Goal: Information Seeking & Learning: Learn about a topic

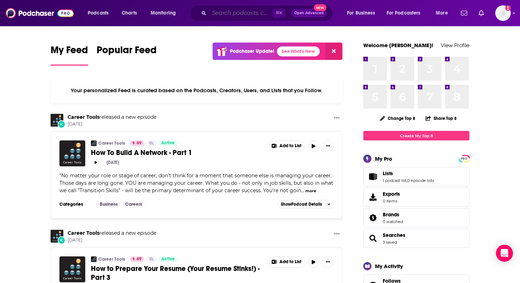
click at [226, 14] on input "Search podcasts, credits, & more..." at bounding box center [240, 12] width 63 height 11
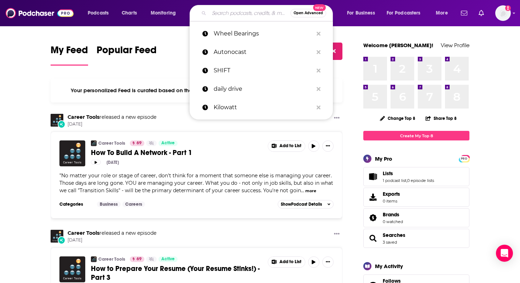
paste input "Automotive News Shift"
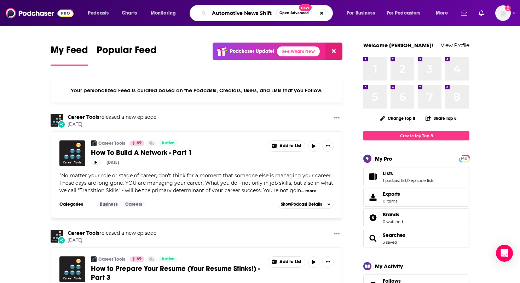
type input "Automotive News Shift"
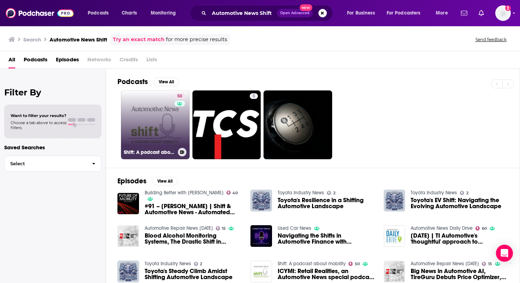
click at [163, 118] on link "50 Shift: A podcast about mobility" at bounding box center [155, 124] width 69 height 69
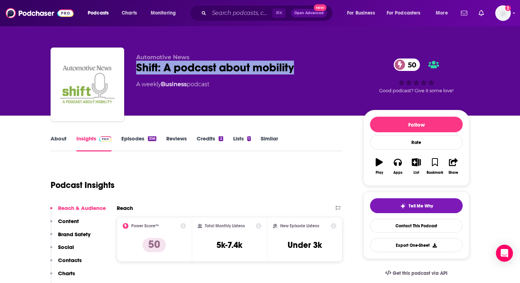
drag, startPoint x: 307, startPoint y: 65, endPoint x: 132, endPoint y: 66, distance: 174.9
click at [132, 66] on div "Automotive News Shift: A podcast about mobility 50 A weekly Business podcast 50…" at bounding box center [260, 85] width 419 height 76
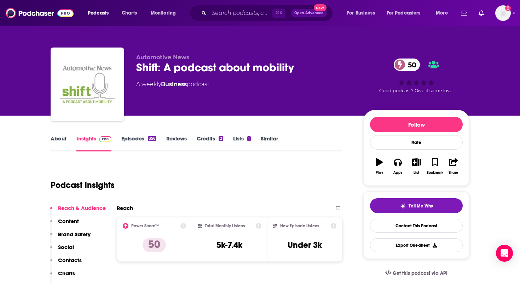
click at [139, 196] on div "Podcast Insights" at bounding box center [194, 181] width 286 height 36
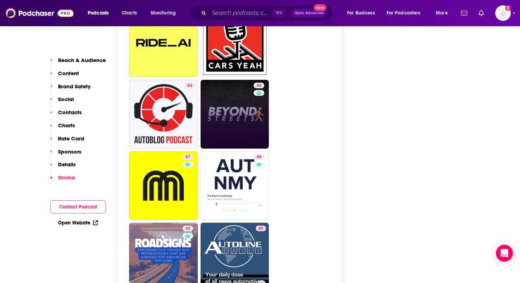
scroll to position [1761, 0]
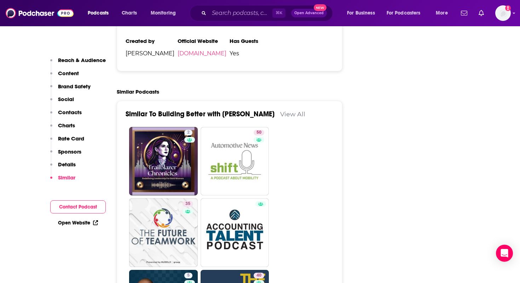
scroll to position [1282, 0]
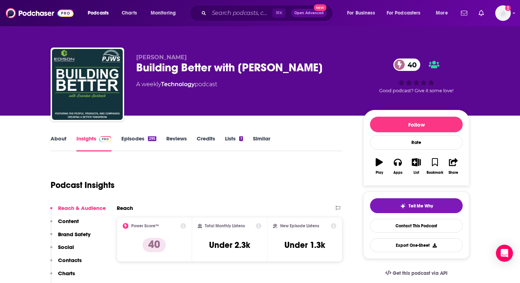
click at [277, 68] on div "Building Better with Brandon Bartneck 40" at bounding box center [244, 68] width 216 height 14
drag, startPoint x: 338, startPoint y: 66, endPoint x: 137, endPoint y: 62, distance: 200.8
click at [137, 62] on div "Building Better with Brandon Bartneck 40" at bounding box center [244, 68] width 216 height 14
copy h2 "Building Better with [PERSON_NAME]"
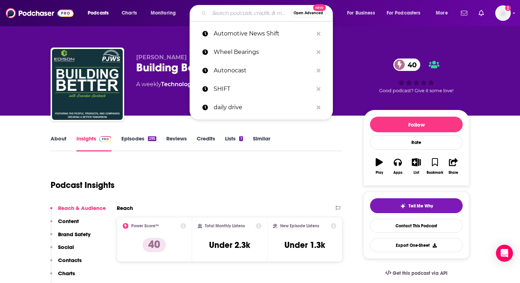
click at [232, 17] on input "Search podcasts, credits, & more..." at bounding box center [249, 12] width 81 height 11
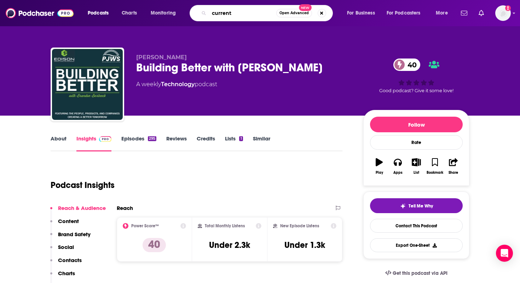
type input "currents"
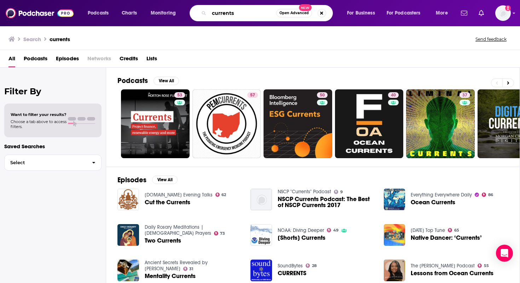
click at [220, 15] on input "currents" at bounding box center [242, 12] width 67 height 11
click at [238, 13] on input "currents" at bounding box center [242, 12] width 67 height 11
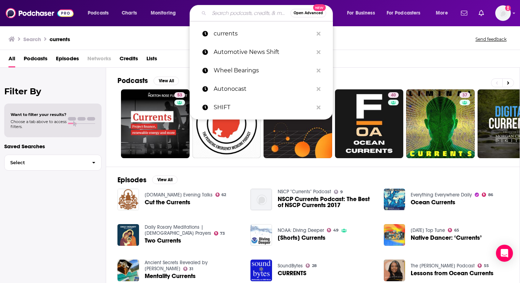
paste input "Energy Gang"
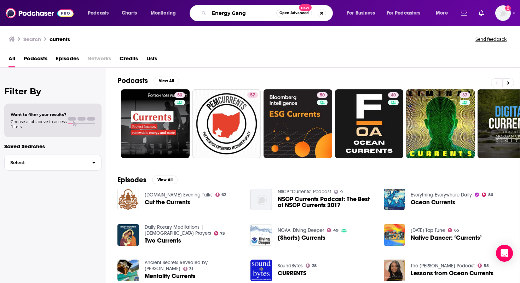
type input "Energy Gang"
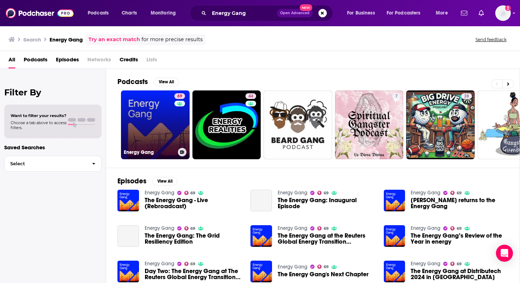
click at [163, 120] on link "69 Energy Gang" at bounding box center [155, 124] width 69 height 69
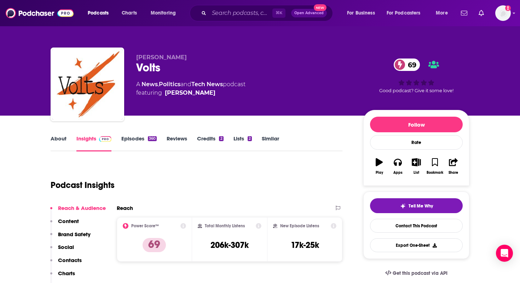
scroll to position [83, 0]
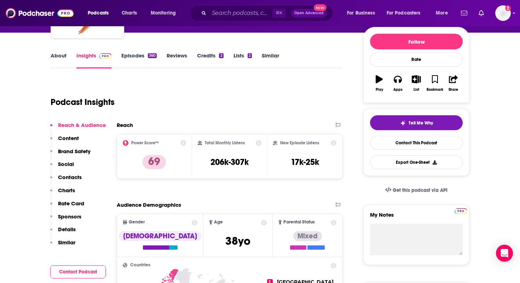
click at [131, 57] on link "Episodes 360" at bounding box center [138, 60] width 35 height 16
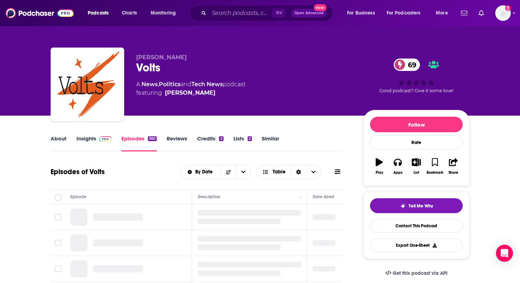
click at [60, 140] on link "About" at bounding box center [59, 143] width 16 height 16
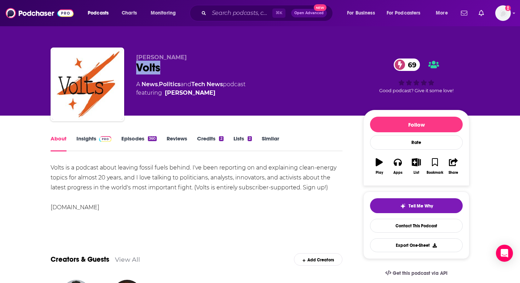
drag, startPoint x: 167, startPoint y: 68, endPoint x: 137, endPoint y: 68, distance: 29.7
click at [137, 68] on div "Volts 69" at bounding box center [244, 68] width 216 height 14
copy h1 "Volts"
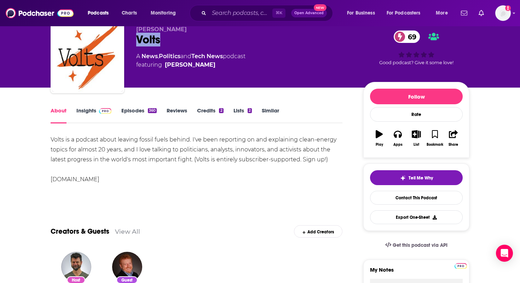
scroll to position [58, 0]
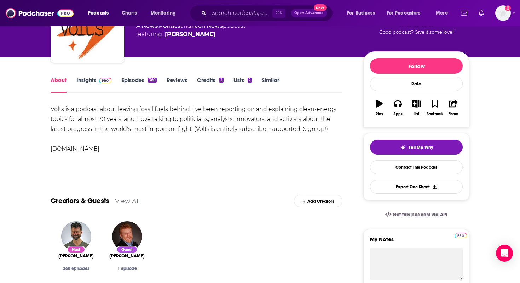
click at [88, 82] on link "Insights" at bounding box center [93, 84] width 35 height 16
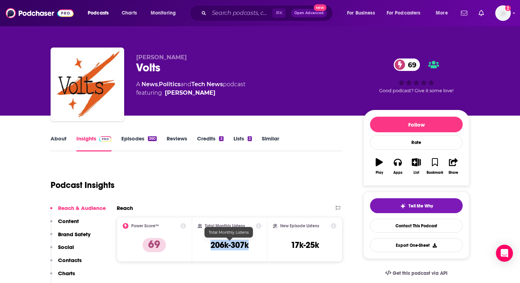
drag, startPoint x: 258, startPoint y: 246, endPoint x: 210, endPoint y: 245, distance: 47.8
click at [210, 245] on div "Total Monthly Listens 206k-307k" at bounding box center [230, 239] width 64 height 33
copy h3 "206k-307k"
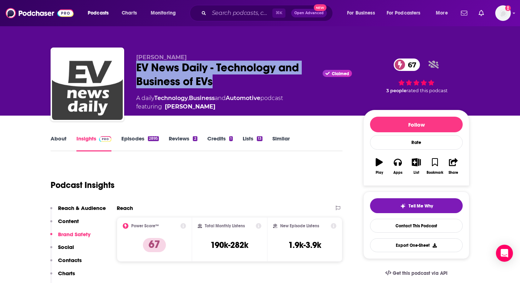
drag, startPoint x: 216, startPoint y: 80, endPoint x: 136, endPoint y: 64, distance: 82.2
click at [136, 64] on div "[PERSON_NAME] EV News Daily - Technology and Business of EVs Claimed 67 A daily…" at bounding box center [260, 85] width 419 height 76
copy h2 "EV News Daily - Technology and Business of EVs"
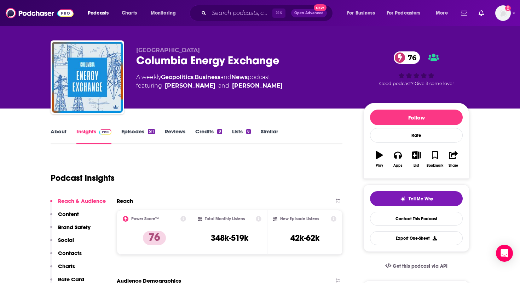
scroll to position [8, 0]
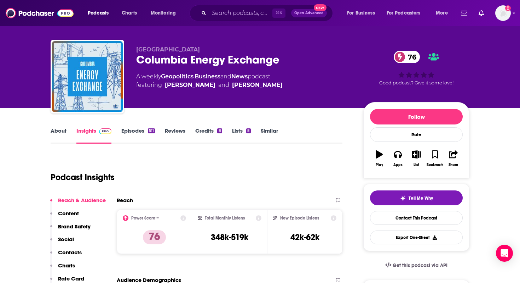
click at [55, 133] on link "About" at bounding box center [59, 135] width 16 height 16
